Goal: Navigation & Orientation: Go to known website

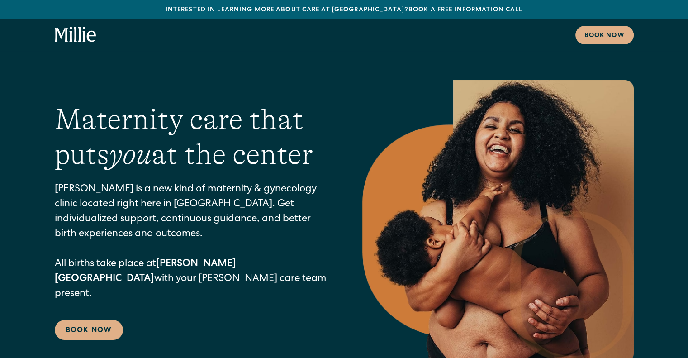
click at [70, 36] on icon "home" at bounding box center [70, 34] width 3 height 15
